Goal: Transaction & Acquisition: Obtain resource

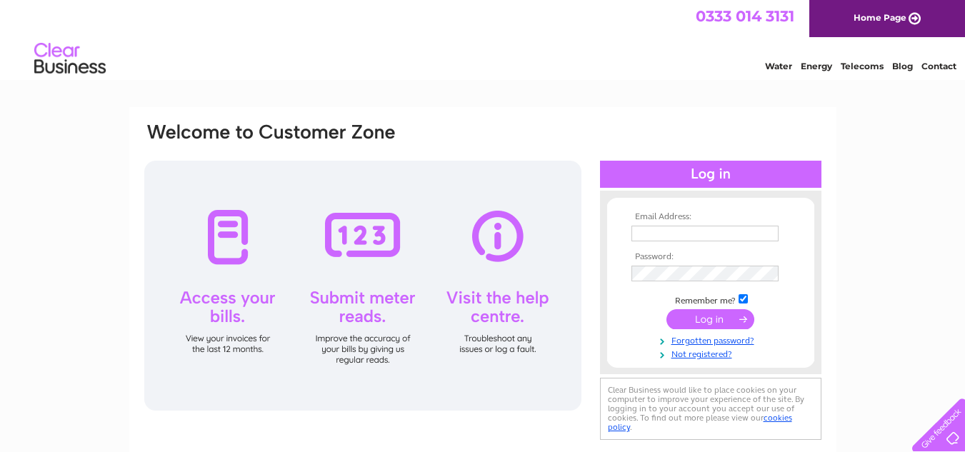
type input "accounts@wastetankservices.co.uk"
click at [713, 321] on input "submit" at bounding box center [710, 319] width 88 height 20
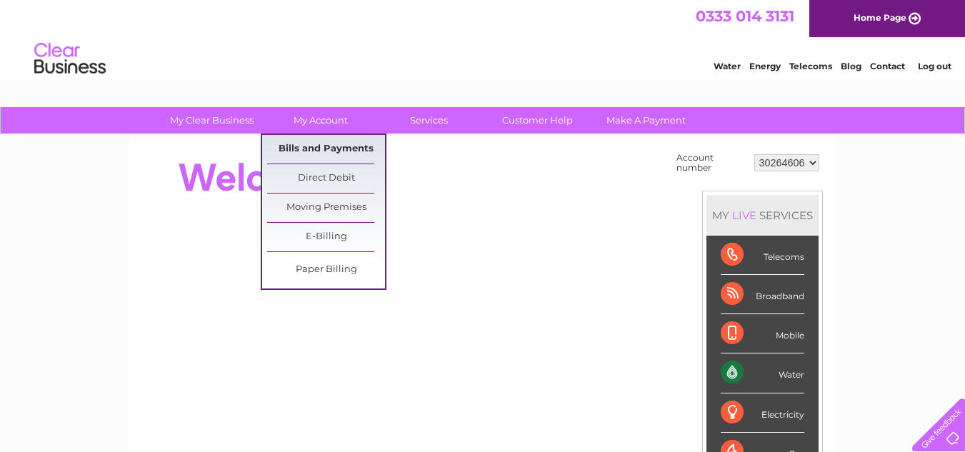
click at [328, 153] on link "Bills and Payments" at bounding box center [326, 149] width 118 height 29
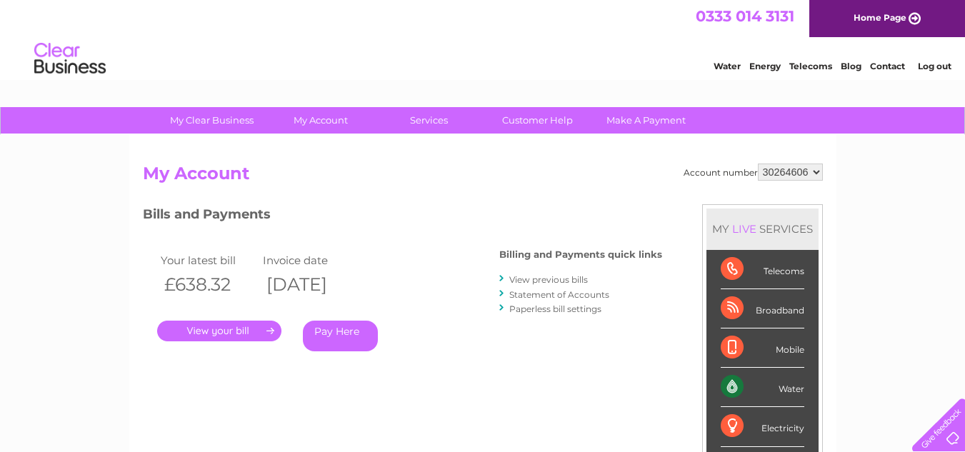
click at [235, 328] on link "." at bounding box center [219, 331] width 124 height 21
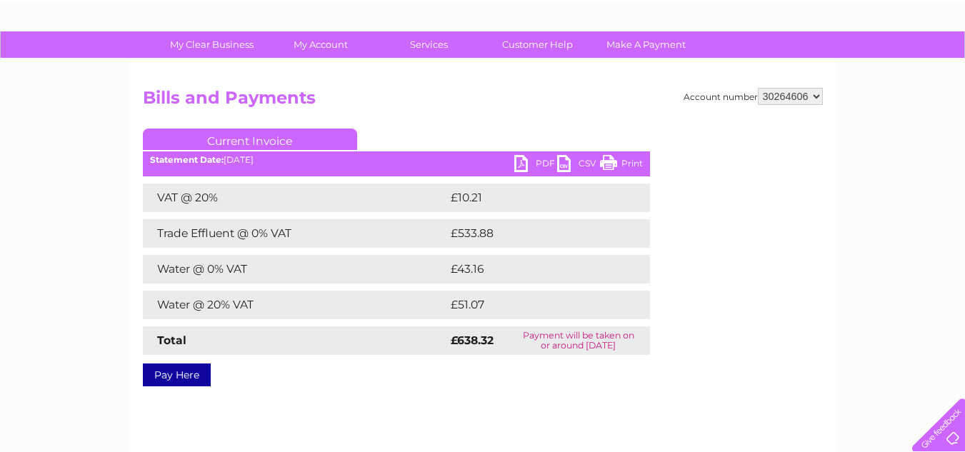
scroll to position [71, 0]
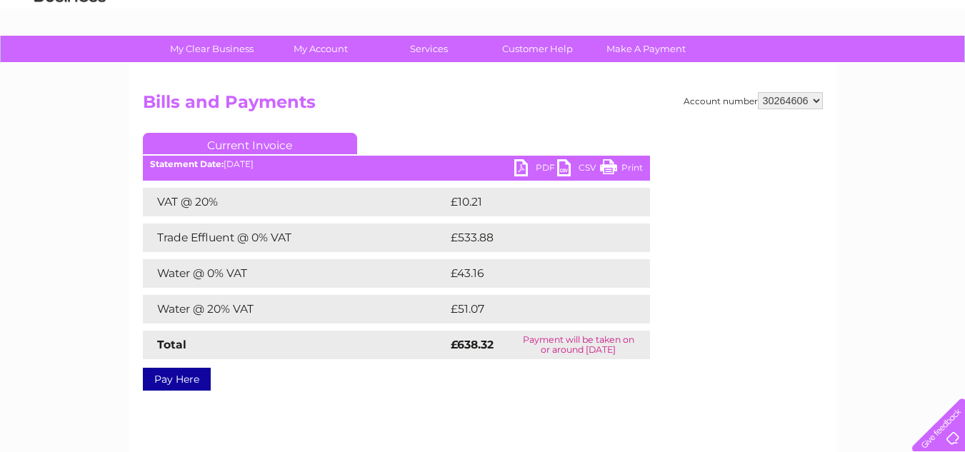
click at [516, 165] on link "PDF" at bounding box center [535, 169] width 43 height 21
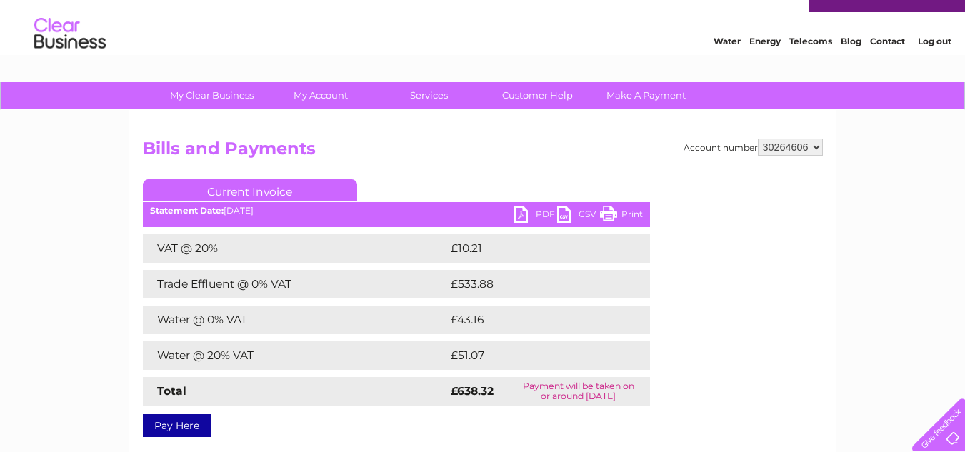
scroll to position [0, 0]
